Goal: Task Accomplishment & Management: Complete application form

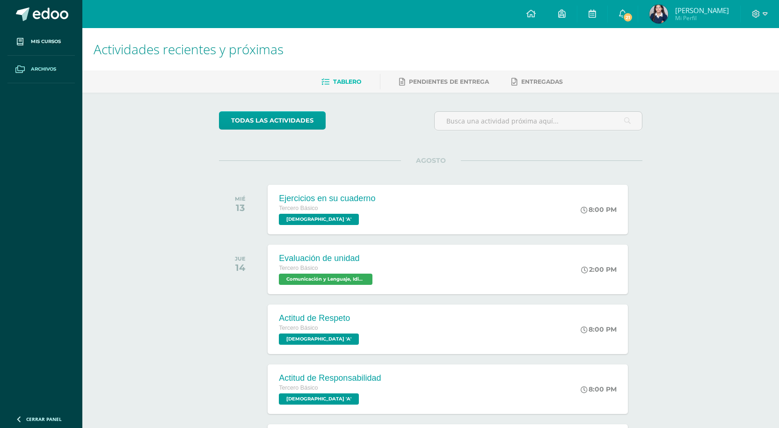
click at [31, 73] on link "Archivos" at bounding box center [40, 70] width 67 height 28
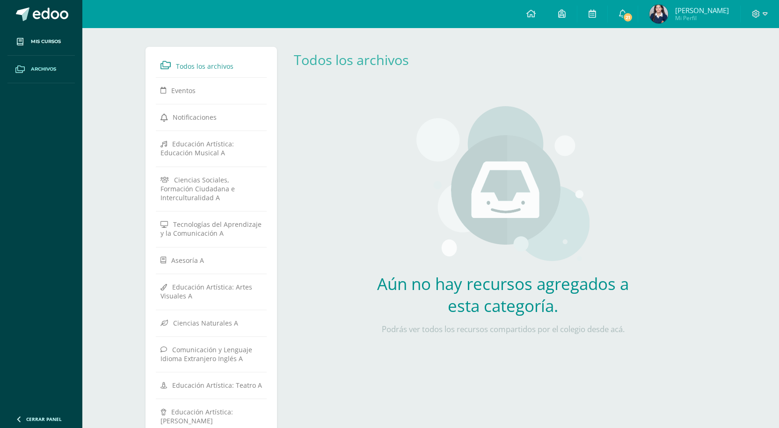
click at [23, 69] on icon at bounding box center [19, 68] width 9 height 7
click at [53, 110] on ul "Mis cursos Archivos" at bounding box center [41, 218] width 82 height 380
click at [151, 99] on div "Todos los archivos Eventos Notificaciones Educación Artística: Educación Musica…" at bounding box center [211, 351] width 132 height 609
drag, startPoint x: 136, startPoint y: 102, endPoint x: 94, endPoint y: 91, distance: 43.8
click at [139, 115] on div "Todos los archivos Eventos Notificaciones Educación Artística: Educación Musica…" at bounding box center [431, 354] width 608 height 653
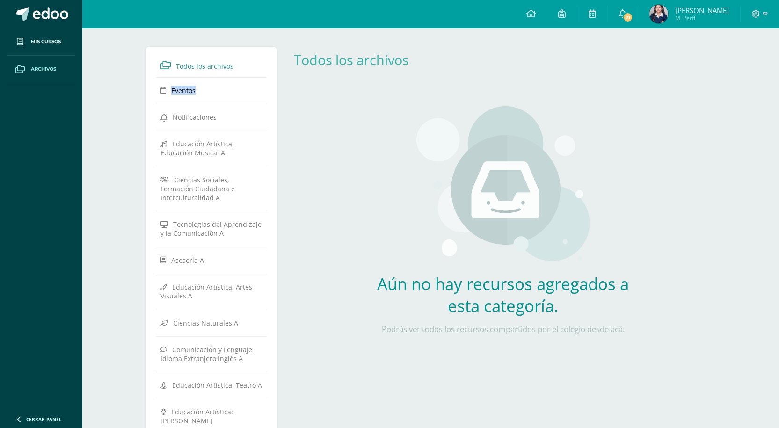
click at [44, 69] on span "Archivos" at bounding box center [43, 68] width 25 height 7
click at [94, 65] on div "Todos los archivos Eventos Notificaciones Educación Artística: Educación Musica…" at bounding box center [430, 354] width 697 height 653
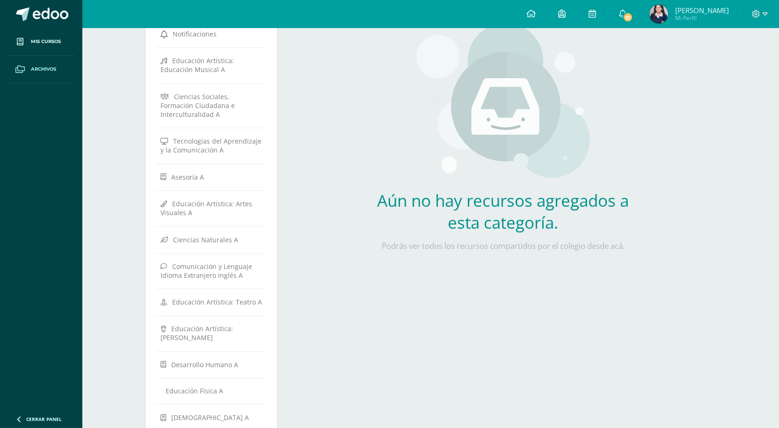
scroll to position [94, 0]
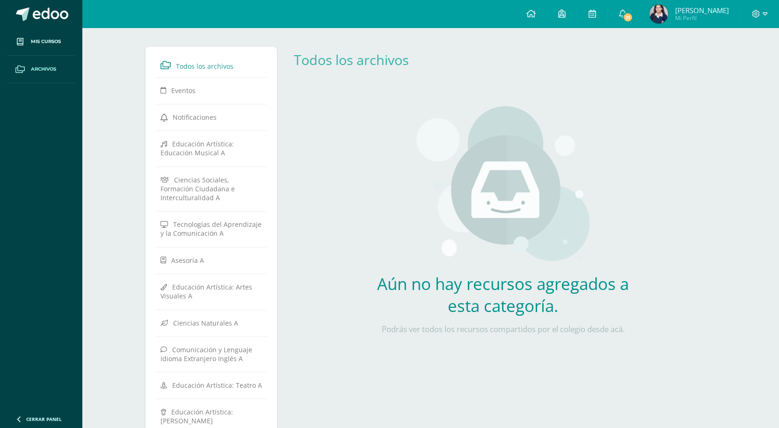
click at [47, 41] on span "Mis cursos" at bounding box center [46, 41] width 30 height 7
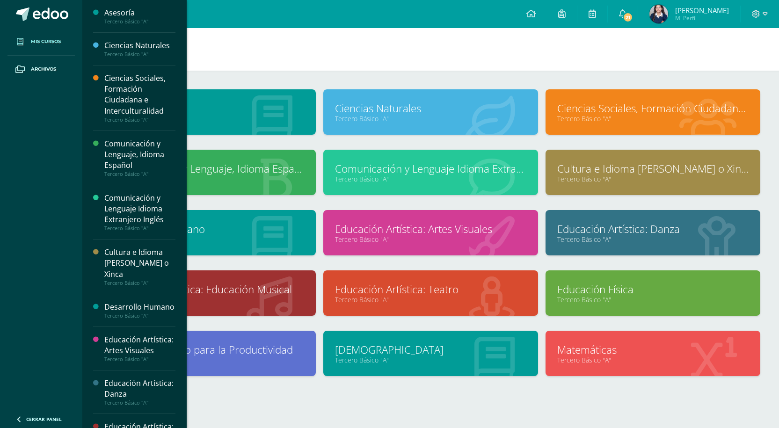
click at [182, 44] on h1 "Mis cursos" at bounding box center [431, 49] width 674 height 43
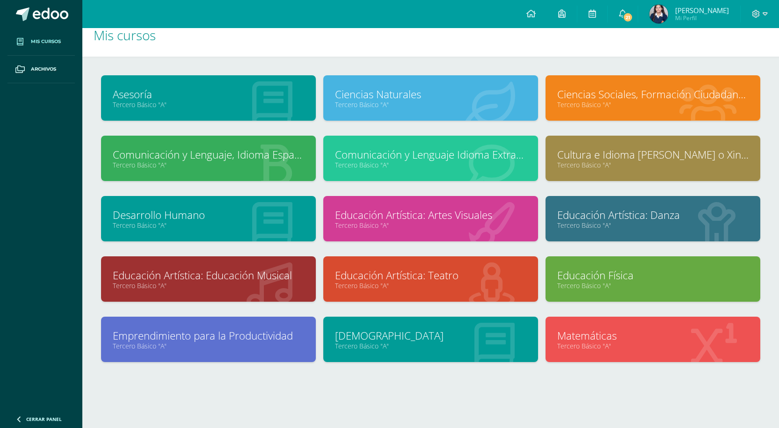
scroll to position [22, 0]
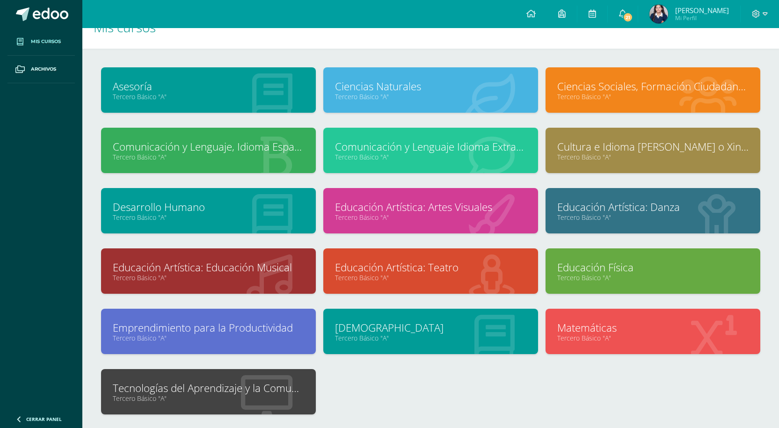
click at [52, 38] on span "Mis cursos" at bounding box center [46, 41] width 30 height 7
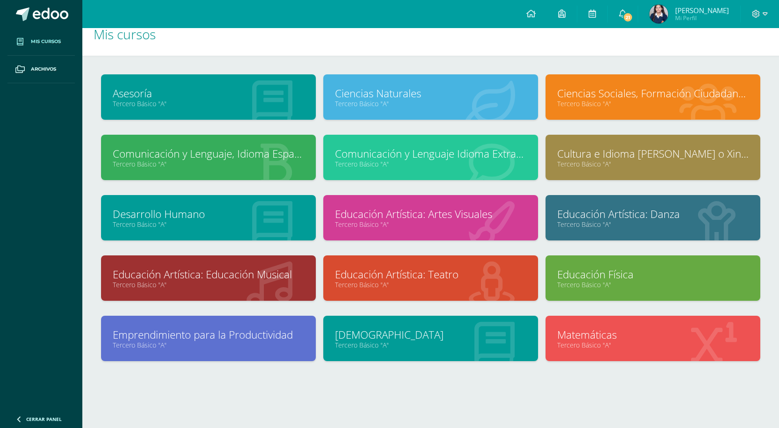
scroll to position [22, 0]
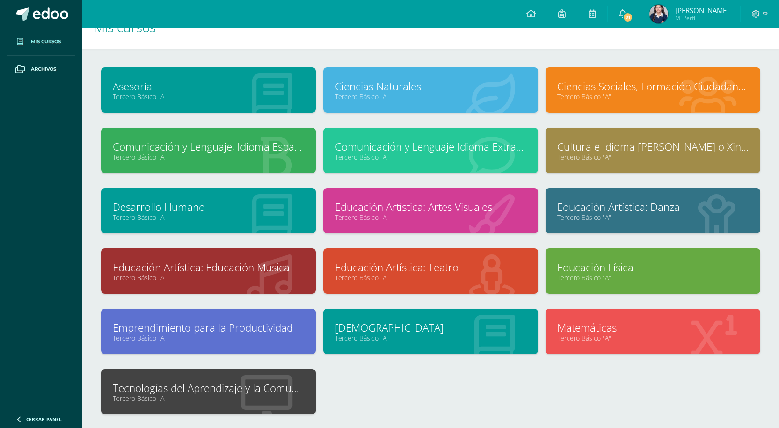
click at [232, 389] on link "Tecnologías del Aprendizaje y la Comunicación" at bounding box center [208, 388] width 191 height 15
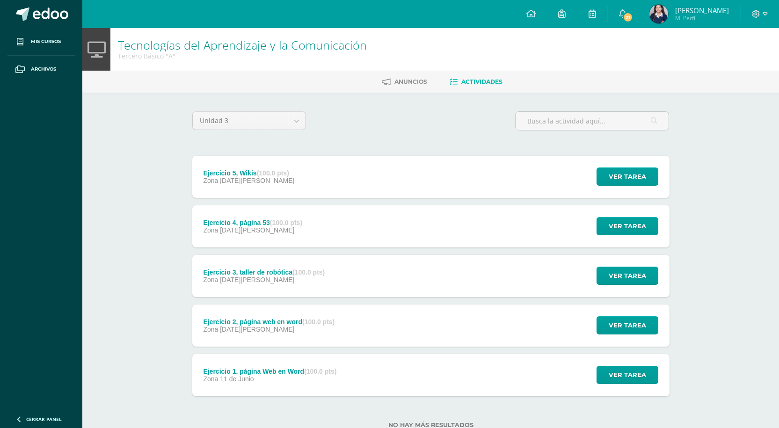
click at [320, 180] on div "Ejercicio 5, Wikis (100.0 pts) Zona [DATE][PERSON_NAME] Ver tarea Ejercicio 5, …" at bounding box center [430, 177] width 477 height 42
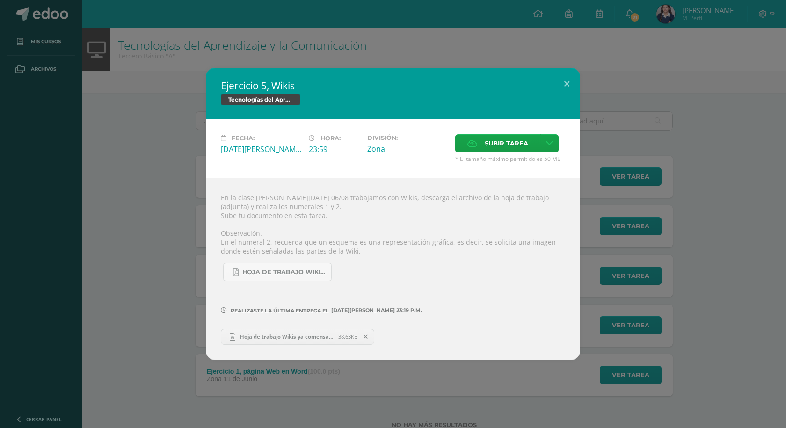
click at [367, 341] on span at bounding box center [366, 337] width 16 height 10
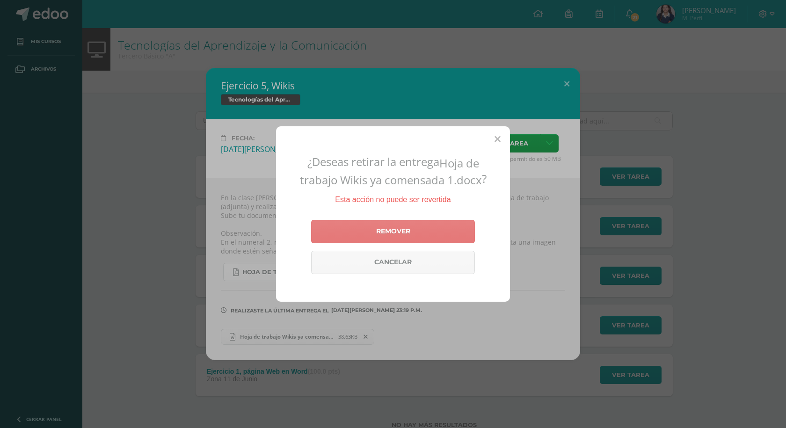
click at [404, 230] on link "Remover" at bounding box center [393, 231] width 164 height 23
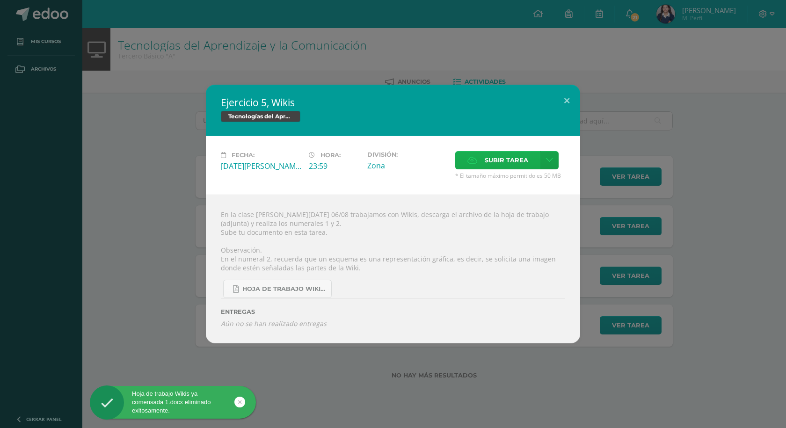
click at [496, 158] on span "Subir tarea" at bounding box center [507, 160] width 44 height 17
click at [0, 0] on input "Subir tarea" at bounding box center [0, 0] width 0 height 0
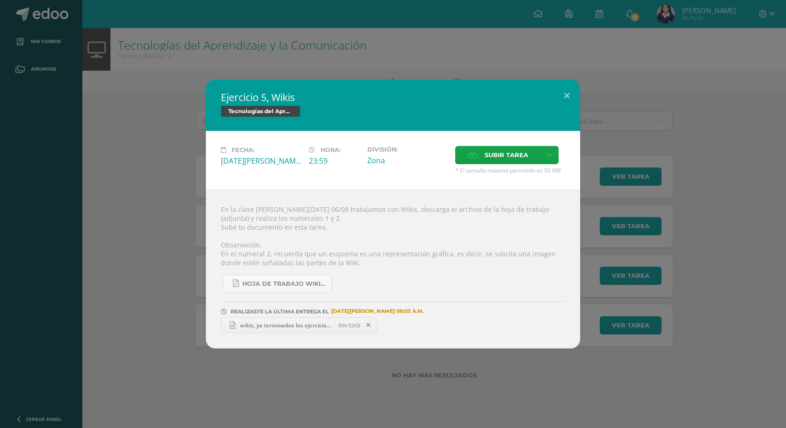
click at [285, 326] on span "wikis, ya terminados los ejercicios 1 y 2.docx" at bounding box center [286, 325] width 103 height 7
drag, startPoint x: 154, startPoint y: 195, endPoint x: 160, endPoint y: 200, distance: 7.6
click at [160, 200] on div "Ejercicio 5, Wikis Tecnologías del Aprendizaje y la Comunicación Fecha: Miércol…" at bounding box center [393, 214] width 778 height 269
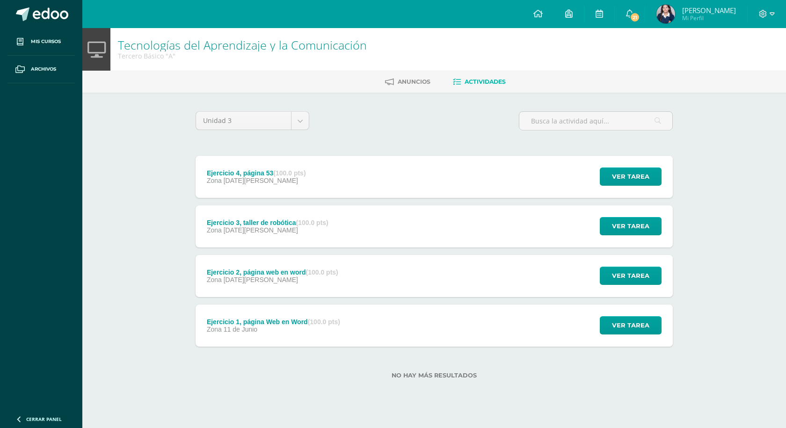
click at [303, 163] on div "Ejercicio 4, página 53 (100.0 pts) Zona 06 de Agosto" at bounding box center [256, 177] width 121 height 42
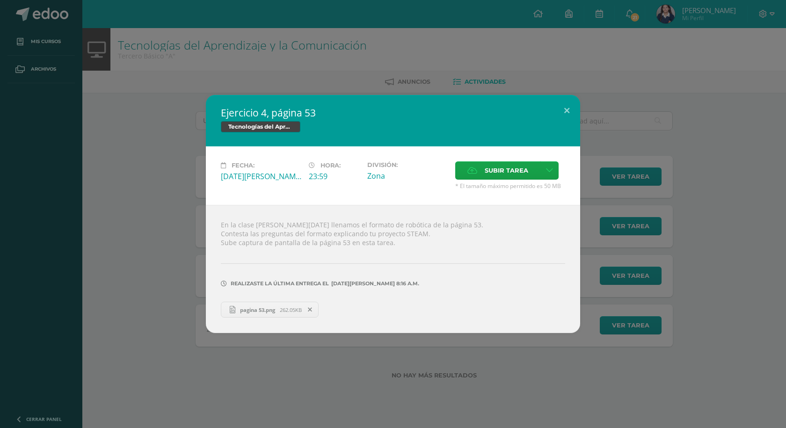
click at [170, 141] on div "Ejercicio 4, página 53 Tecnologías del Aprendizaje y la Comunicación Fecha: Mié…" at bounding box center [393, 214] width 778 height 238
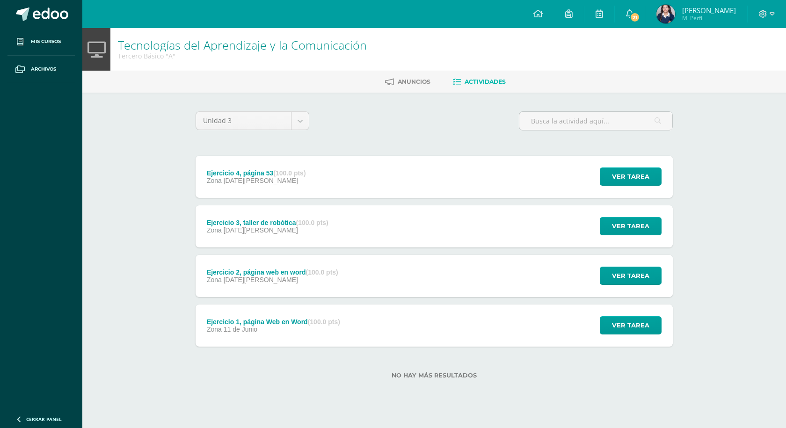
click at [241, 217] on div "Ejercicio 3, taller de robótica (100.0 pts) Zona 06 de Agosto" at bounding box center [268, 226] width 144 height 42
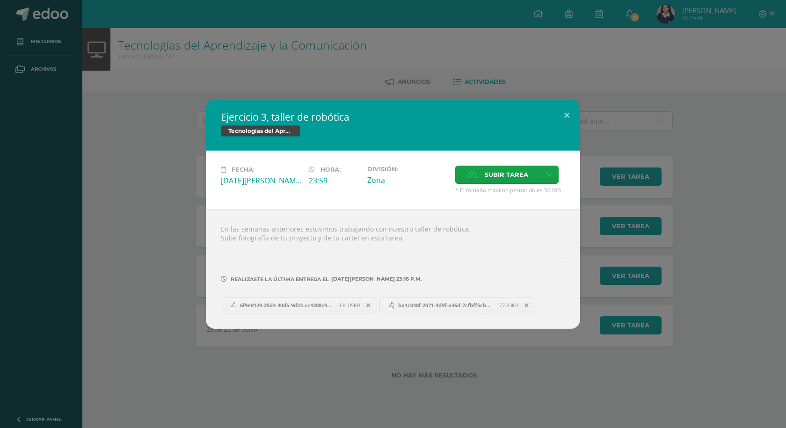
click at [206, 216] on div "En las semanas anteriores estuvimos trabajando con nuestro taller de robótica. …" at bounding box center [393, 268] width 374 height 119
click at [186, 262] on div "Ejercicio 3, taller de robótica Tecnologías del Aprendizaje y la Comunicación F…" at bounding box center [393, 213] width 778 height 229
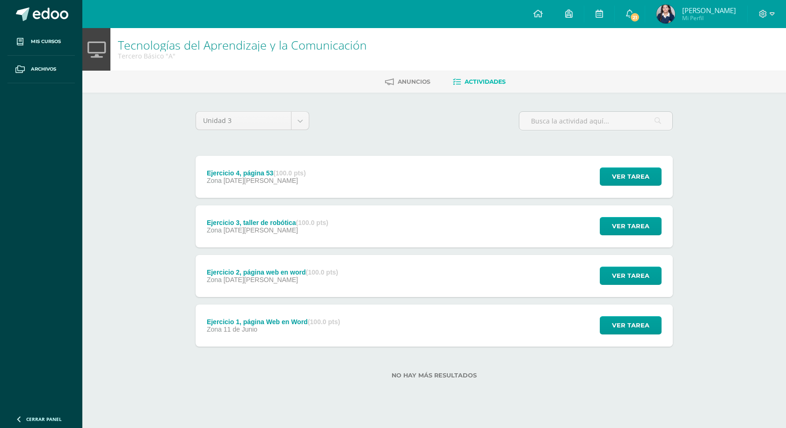
click at [239, 272] on icon at bounding box center [241, 273] width 6 height 6
click at [239, 272] on div "Ejercicio 2, página web en word (100.0 pts)" at bounding box center [272, 272] width 131 height 7
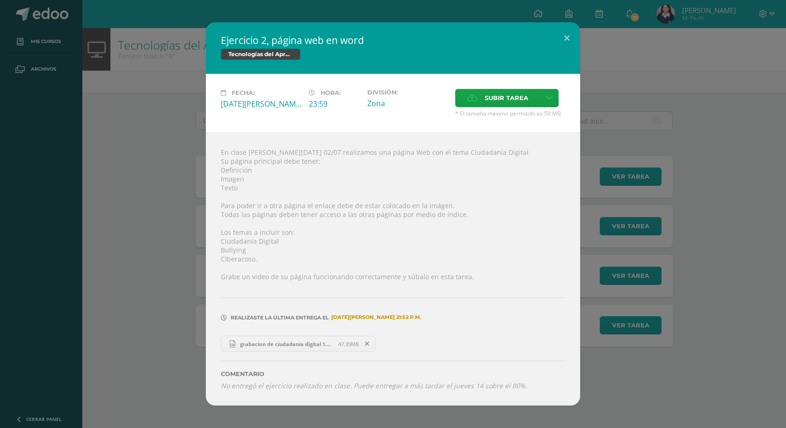
click at [93, 232] on div "Ejercicio 2, página web en word Tecnologías del Aprendizaje y la Comunicación F…" at bounding box center [393, 213] width 778 height 383
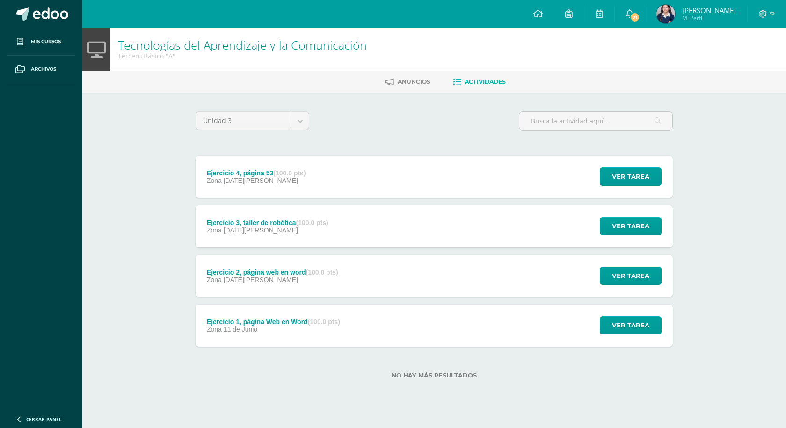
click at [281, 331] on div "Zona 11 de Junio" at bounding box center [273, 329] width 133 height 7
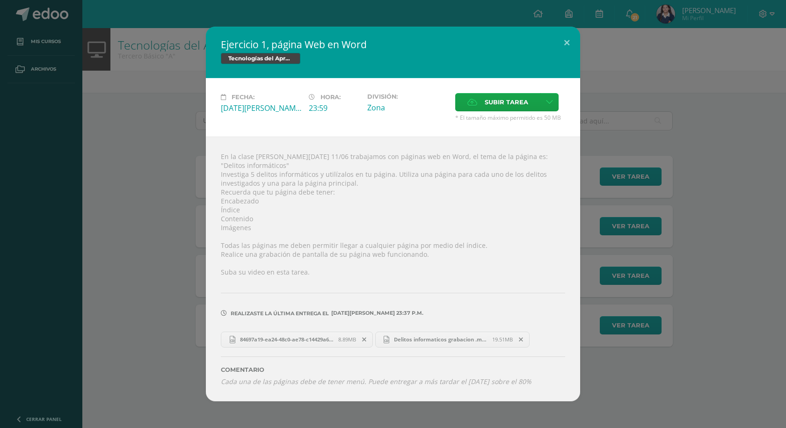
click at [20, 174] on div "Ejercicio 1, página Web en Word Tecnologías del Aprendizaje y la Comunicación F…" at bounding box center [393, 214] width 778 height 374
